Goal: Information Seeking & Learning: Learn about a topic

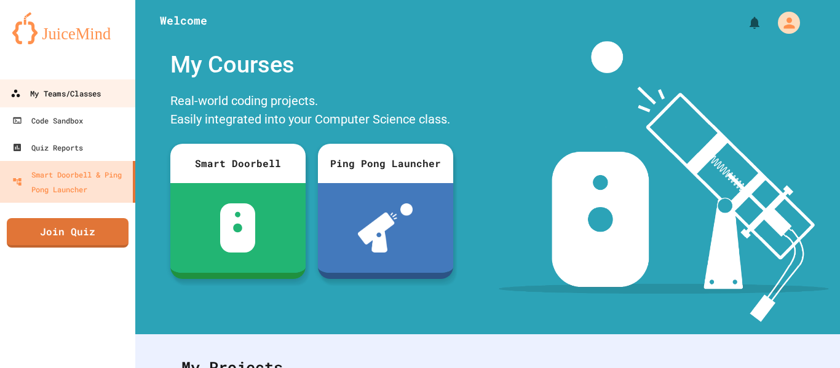
click at [47, 102] on link "My Teams/Classes" at bounding box center [68, 93] width 140 height 28
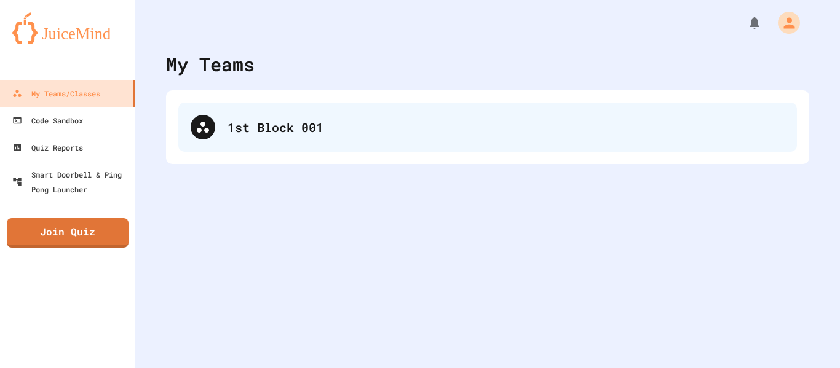
click at [418, 113] on div "1st Block 001" at bounding box center [487, 127] width 618 height 49
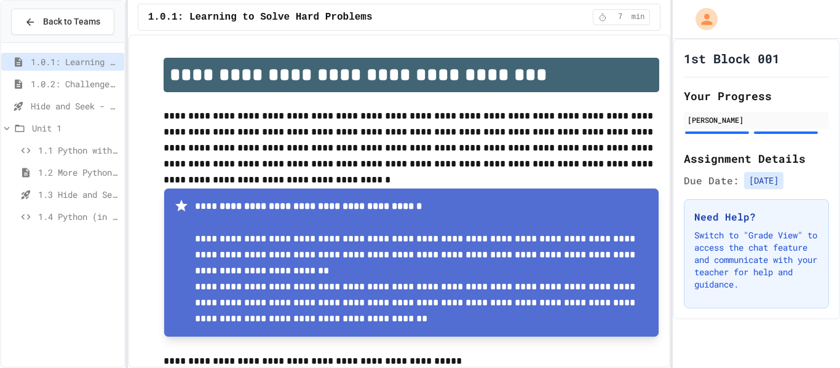
click at [69, 227] on div "1.4 Python (in Groups)" at bounding box center [62, 219] width 123 height 22
click at [79, 223] on div "1.4 Python (in Groups)" at bounding box center [62, 217] width 123 height 18
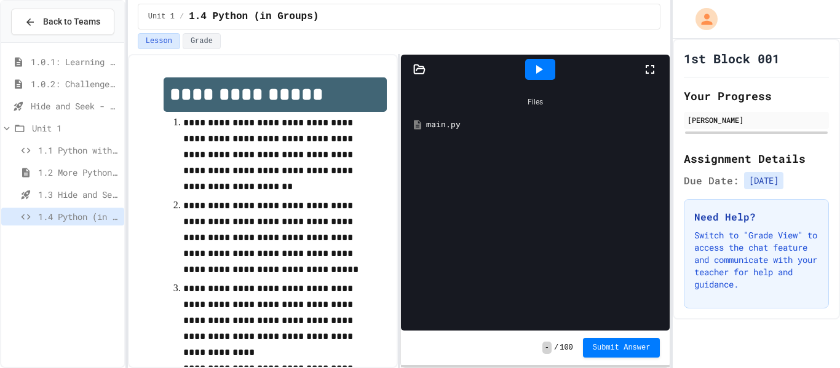
click at [331, 285] on p "**********" at bounding box center [275, 329] width 184 height 96
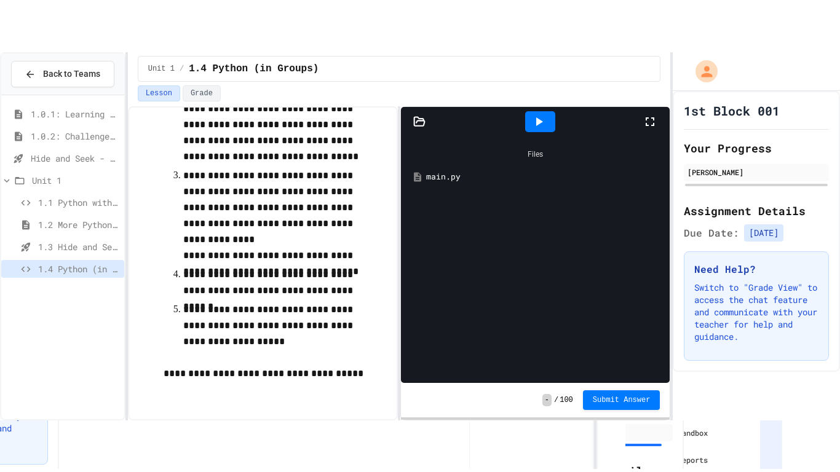
scroll to position [166, 0]
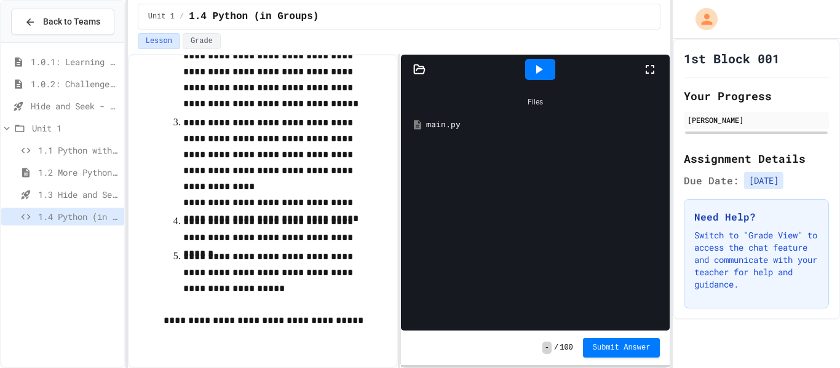
click at [646, 68] on icon at bounding box center [649, 69] width 15 height 15
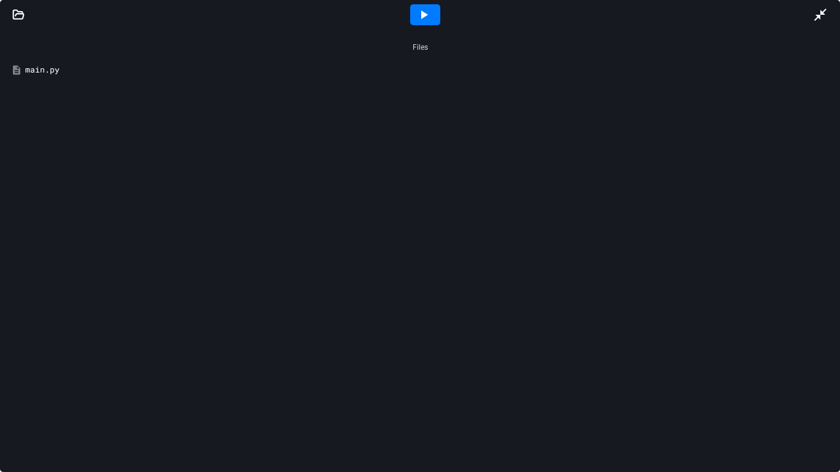
click at [423, 10] on icon at bounding box center [423, 14] width 15 height 15
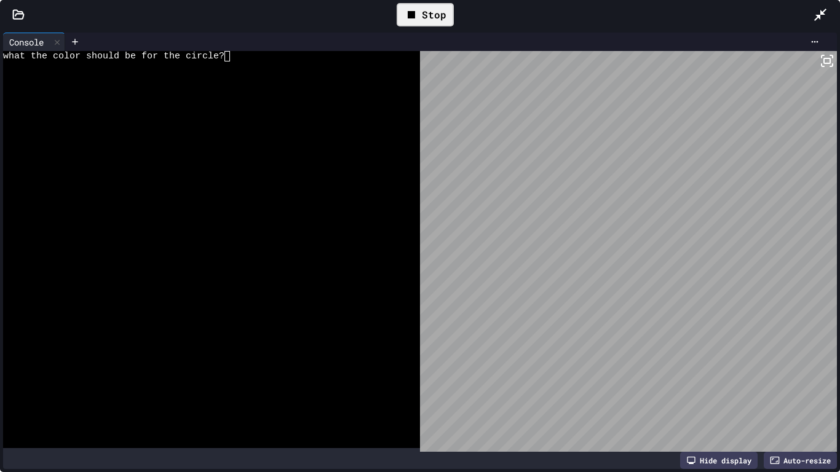
click at [231, 58] on div "what the color should be for the circle?" at bounding box center [205, 56] width 404 height 10
click at [423, 9] on div "Stop" at bounding box center [424, 14] width 57 height 23
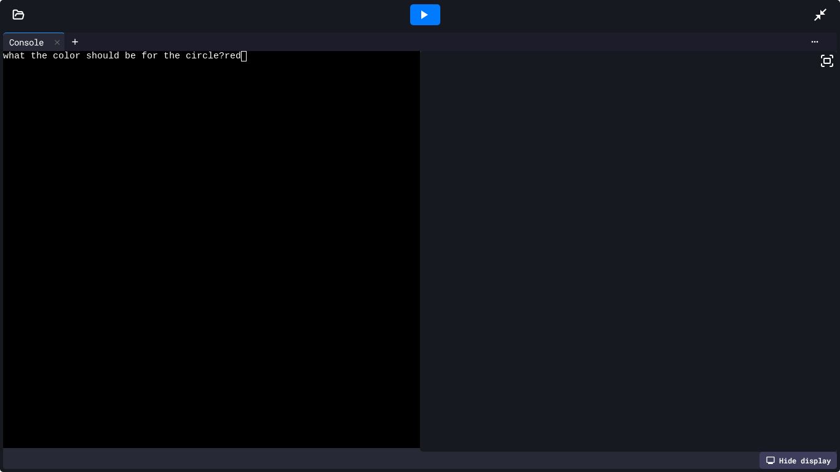
click at [423, 9] on icon at bounding box center [423, 14] width 15 height 15
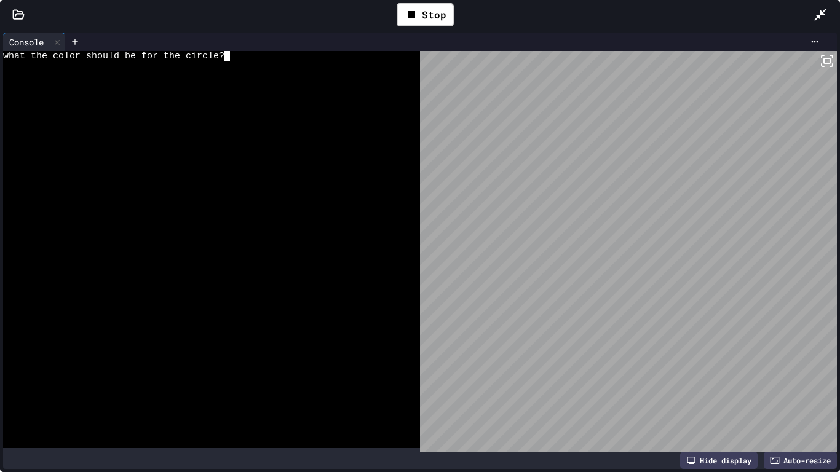
click at [227, 56] on textarea "Terminal input" at bounding box center [227, 56] width 6 height 10
click at [447, 16] on div "Stop" at bounding box center [424, 14] width 57 height 23
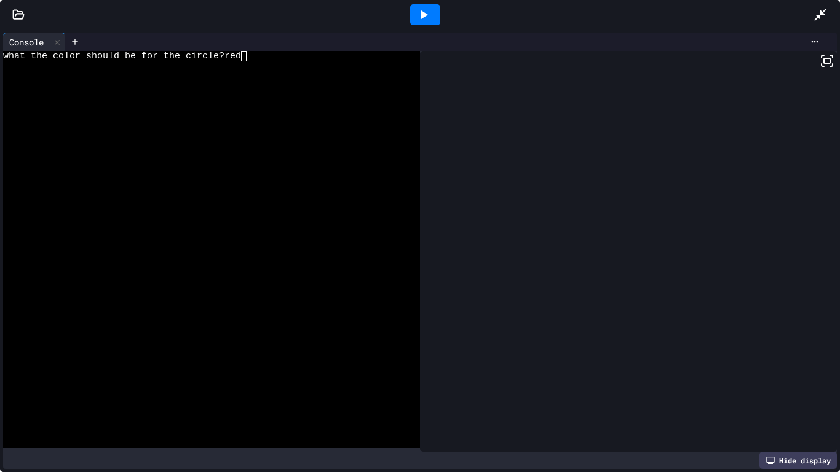
click at [447, 16] on div at bounding box center [425, 14] width 776 height 33
click at [435, 15] on div at bounding box center [425, 14] width 30 height 21
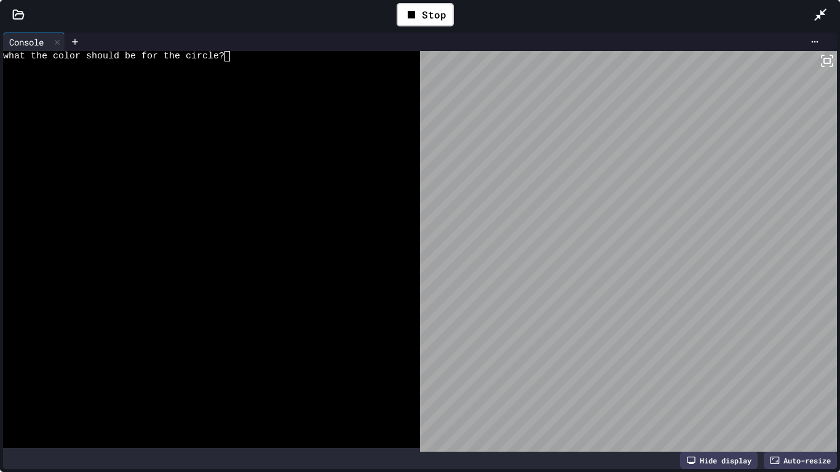
click at [822, 14] on icon at bounding box center [820, 15] width 12 height 12
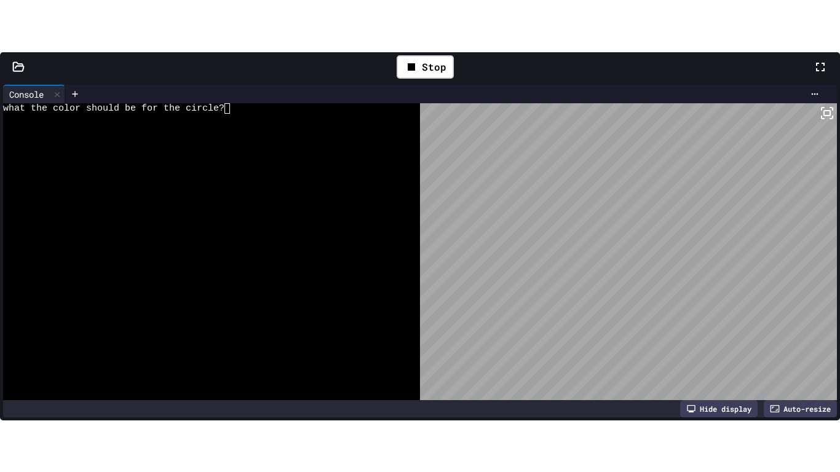
scroll to position [166, 0]
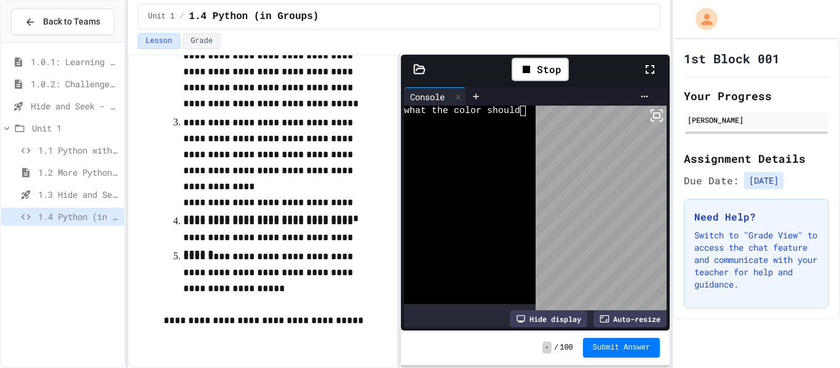
click at [646, 72] on icon at bounding box center [649, 69] width 9 height 9
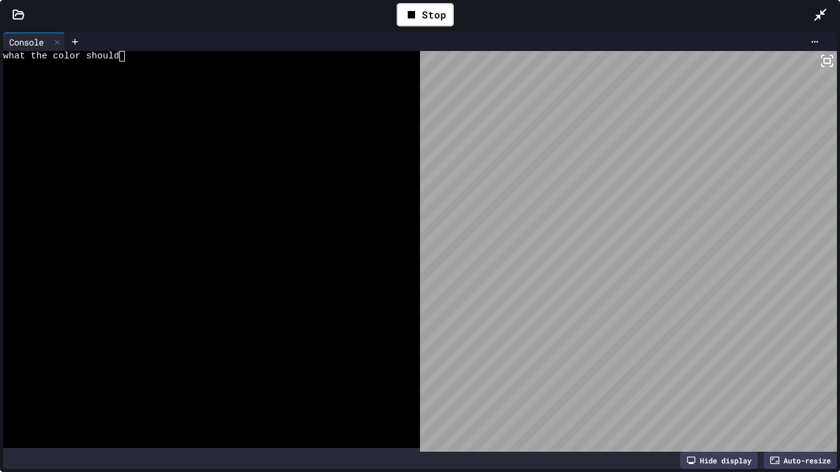
click at [833, 15] on div at bounding box center [826, 15] width 27 height 36
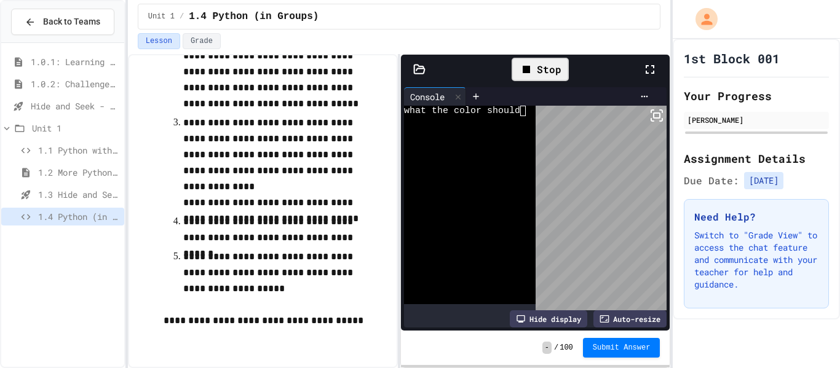
click at [536, 73] on div "Stop" at bounding box center [539, 69] width 57 height 23
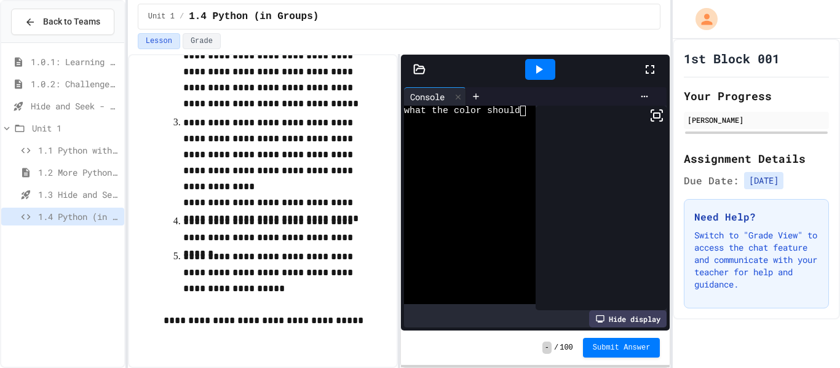
click at [536, 73] on icon at bounding box center [539, 69] width 7 height 9
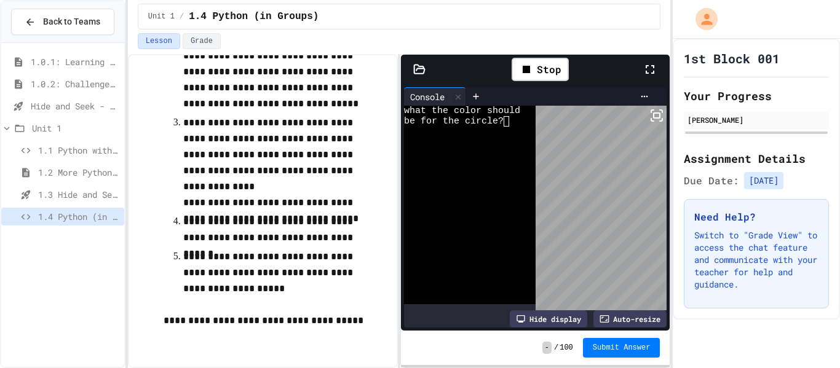
click at [652, 67] on icon at bounding box center [649, 69] width 15 height 15
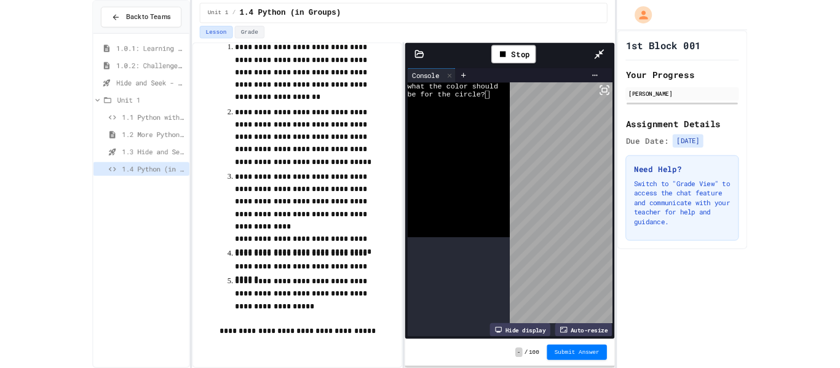
scroll to position [62, 0]
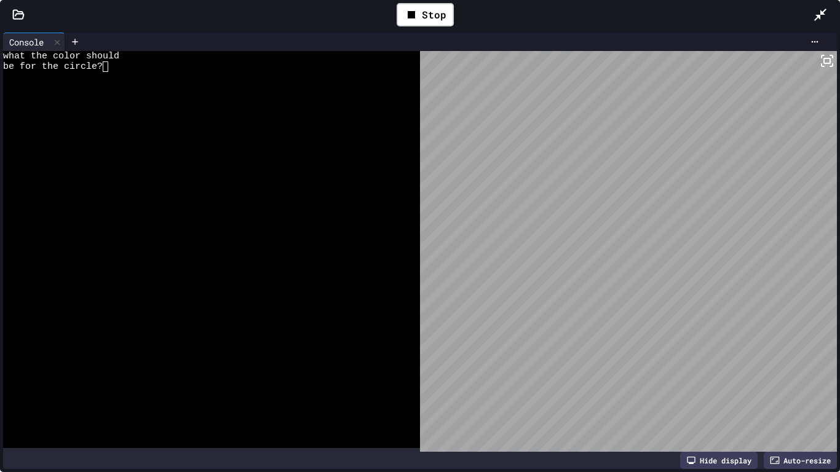
click at [816, 13] on icon at bounding box center [820, 14] width 15 height 15
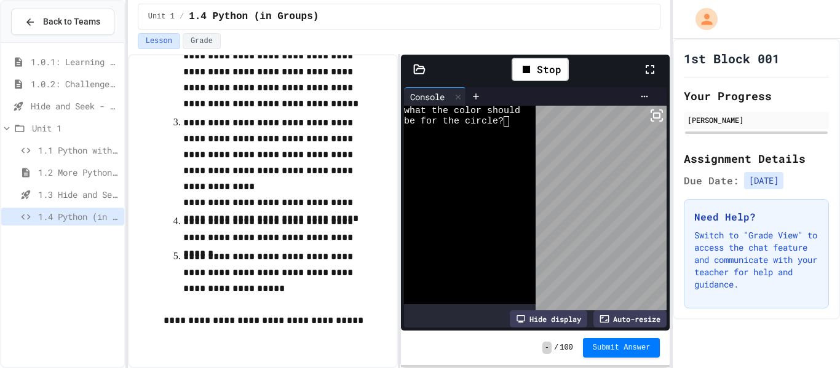
click at [652, 66] on icon at bounding box center [649, 69] width 15 height 15
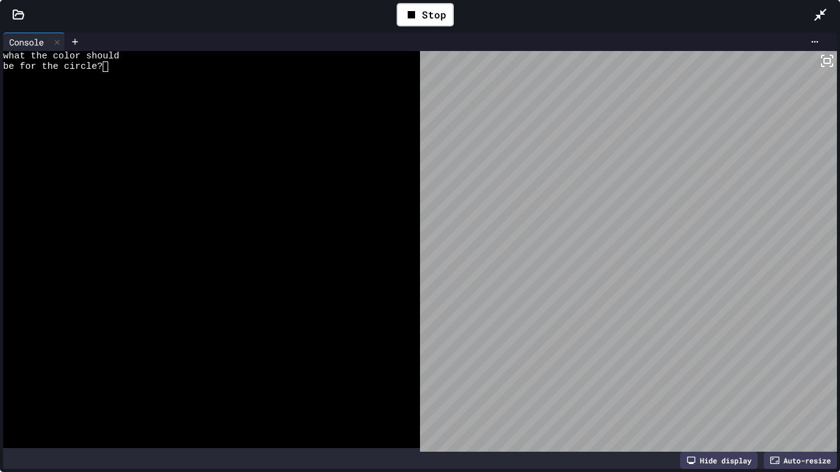
click at [822, 18] on icon at bounding box center [820, 14] width 15 height 15
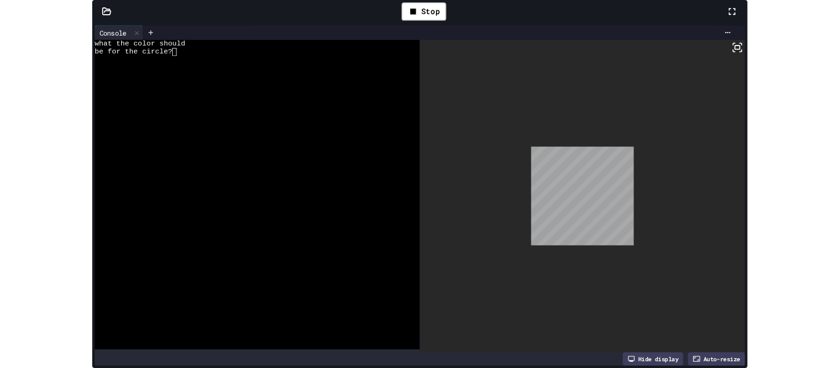
scroll to position [166, 0]
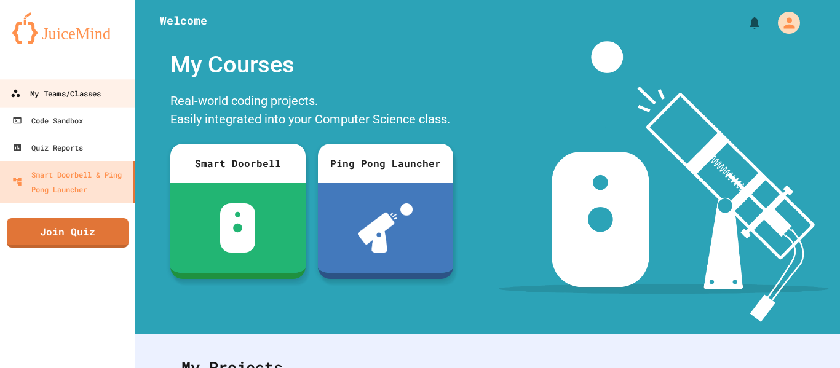
click at [92, 92] on div "My Teams/Classes" at bounding box center [55, 93] width 90 height 15
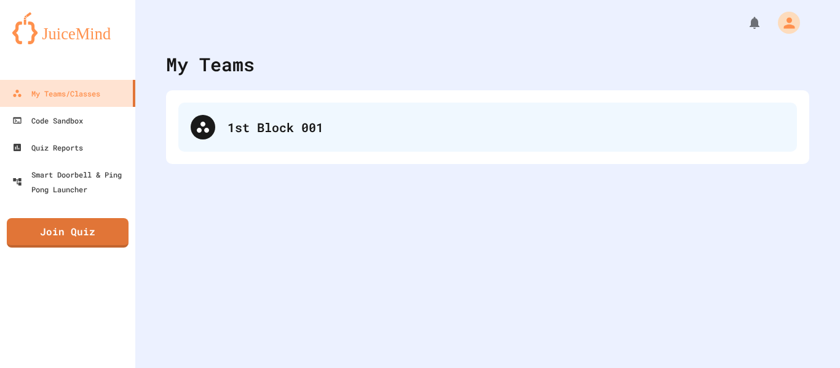
click at [353, 115] on div "1st Block 001" at bounding box center [487, 127] width 618 height 49
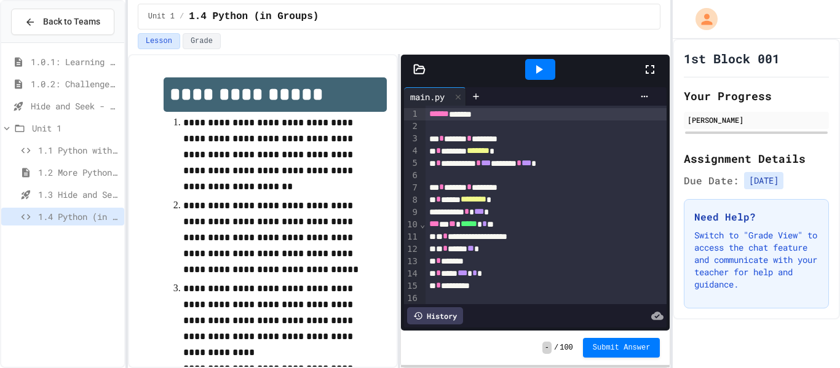
click at [648, 70] on icon at bounding box center [649, 69] width 15 height 15
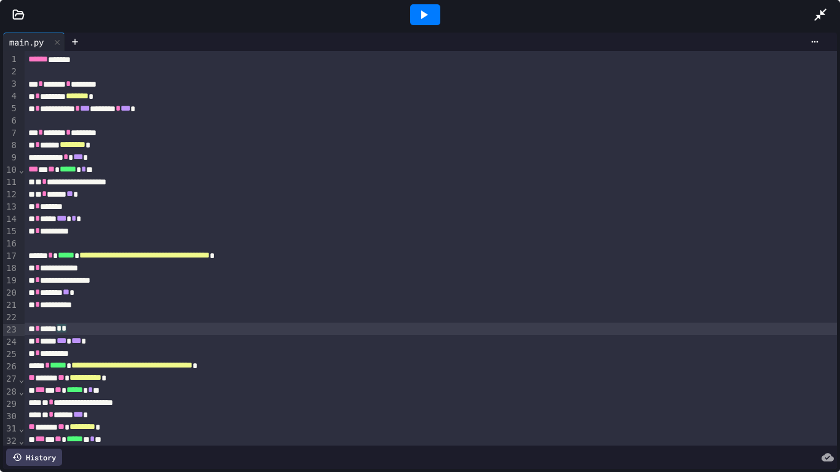
click at [424, 334] on div "** * ***** * *" at bounding box center [431, 329] width 813 height 12
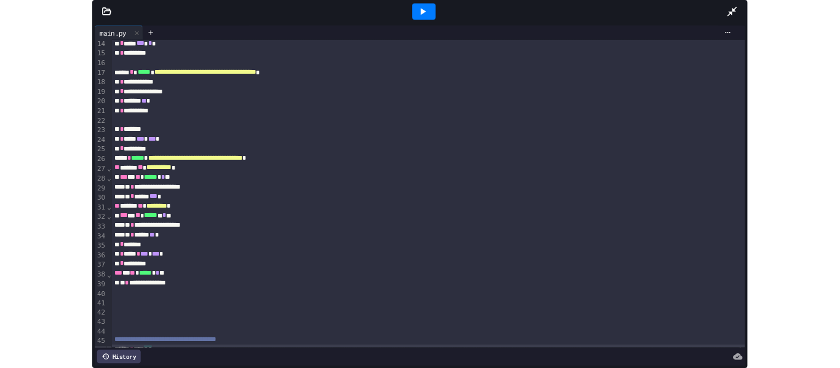
scroll to position [175, 0]
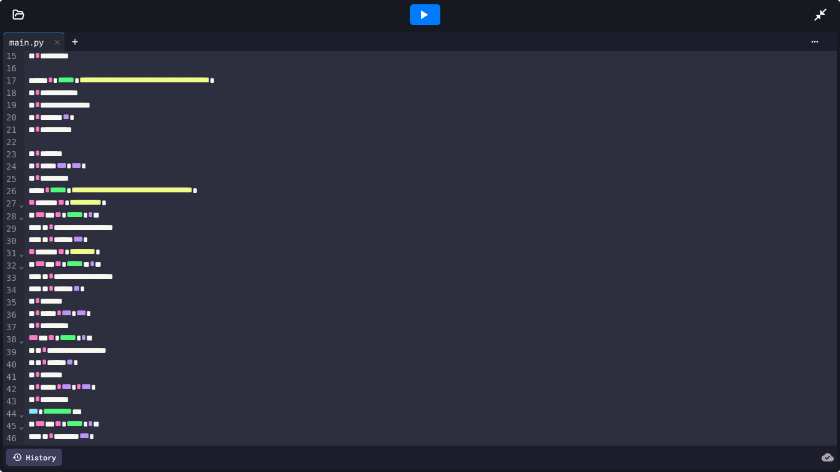
click at [439, 8] on div at bounding box center [425, 14] width 30 height 21
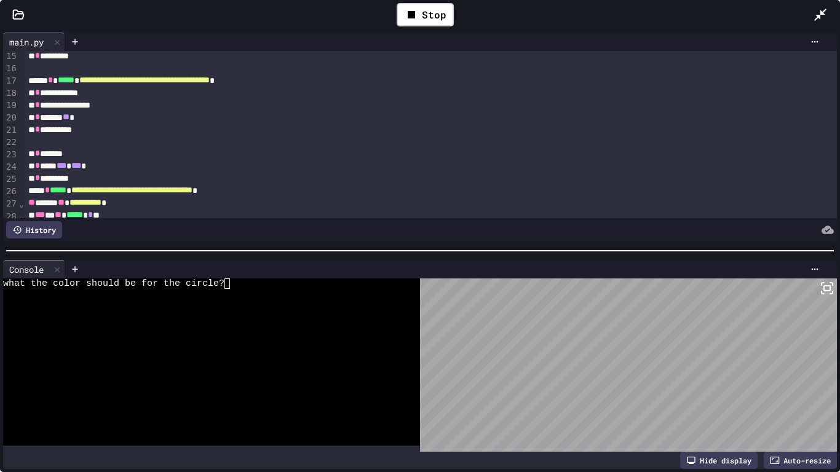
click at [241, 283] on div "what the color should be for the circle?" at bounding box center [205, 283] width 404 height 10
click at [213, 295] on textarea "Terminal input" at bounding box center [211, 294] width 6 height 10
click at [210, 291] on textarea "Terminal input" at bounding box center [211, 294] width 6 height 10
click at [210, 293] on textarea "Terminal input" at bounding box center [211, 294] width 6 height 10
click at [832, 286] on icon at bounding box center [826, 288] width 15 height 15
